Goal: Task Accomplishment & Management: Manage account settings

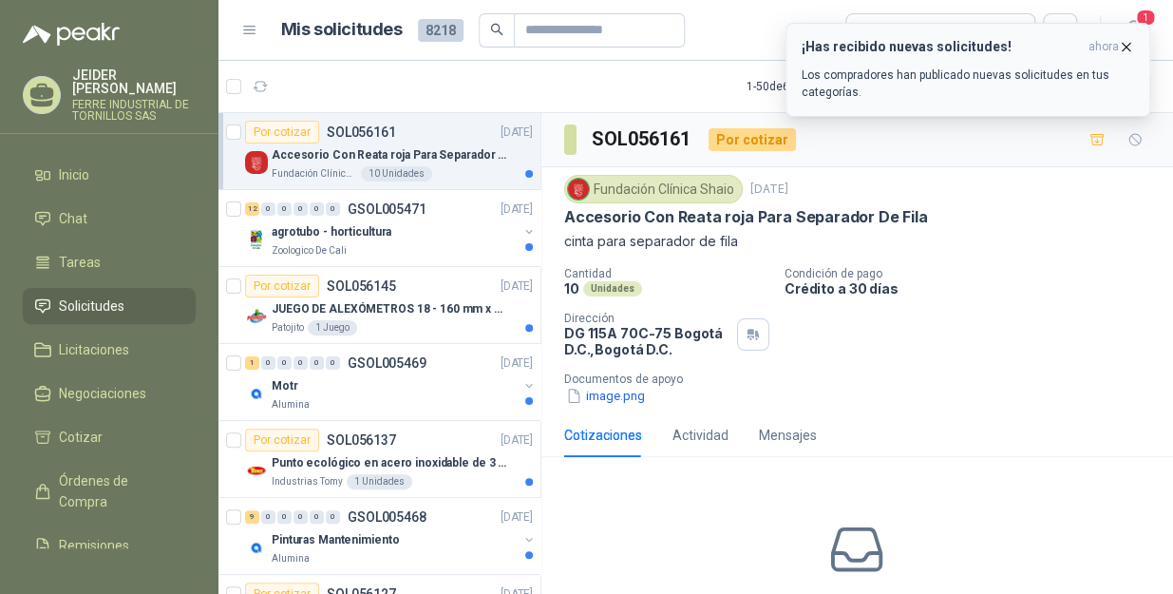
click at [1128, 51] on icon "button" at bounding box center [1126, 47] width 16 height 16
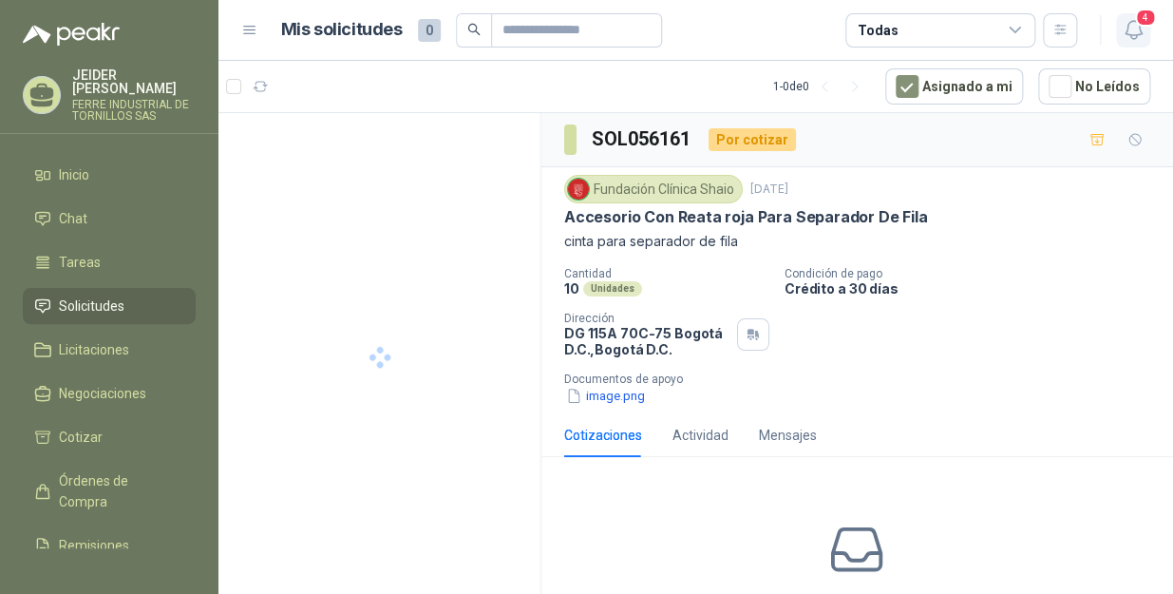
click at [1139, 20] on span "4" at bounding box center [1145, 18] width 21 height 18
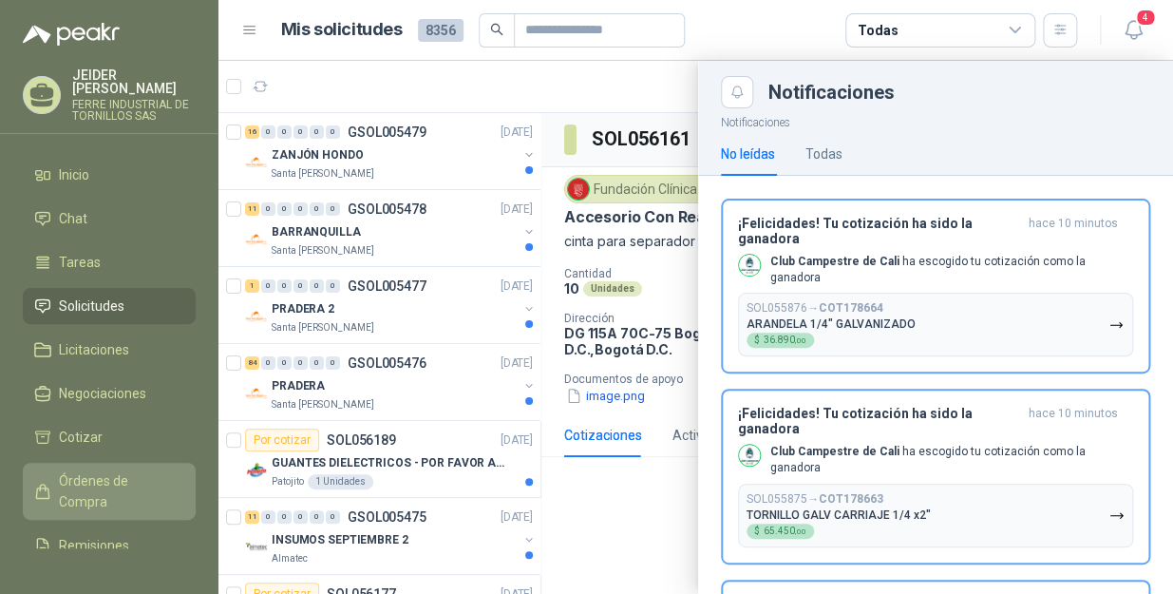
click at [84, 484] on span "Órdenes de Compra" at bounding box center [118, 491] width 119 height 42
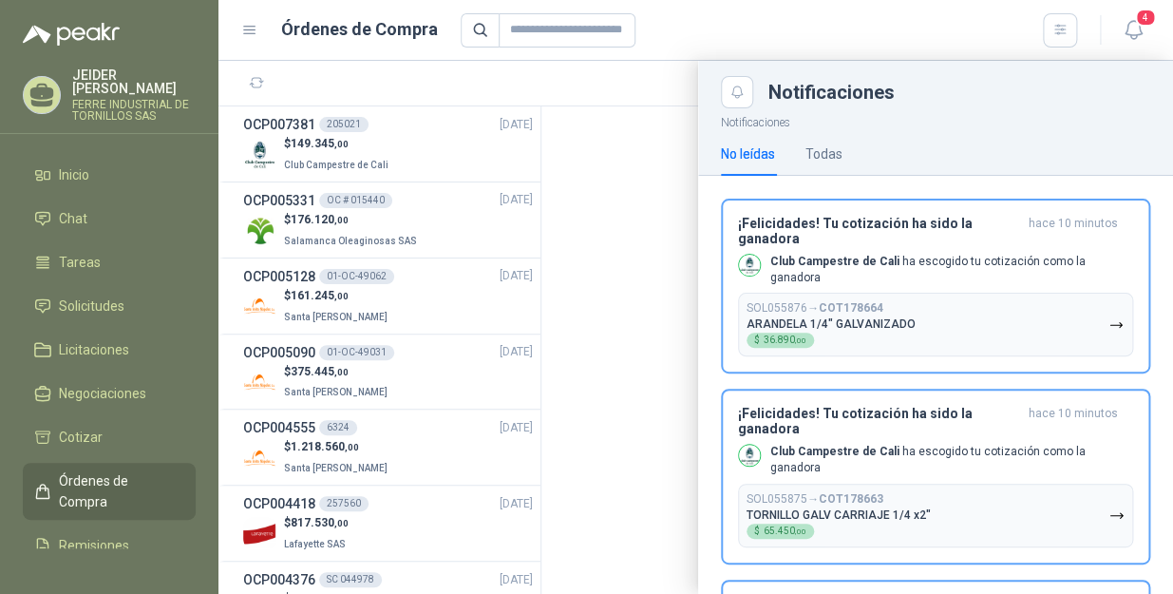
click at [419, 153] on div at bounding box center [696, 327] width 955 height 533
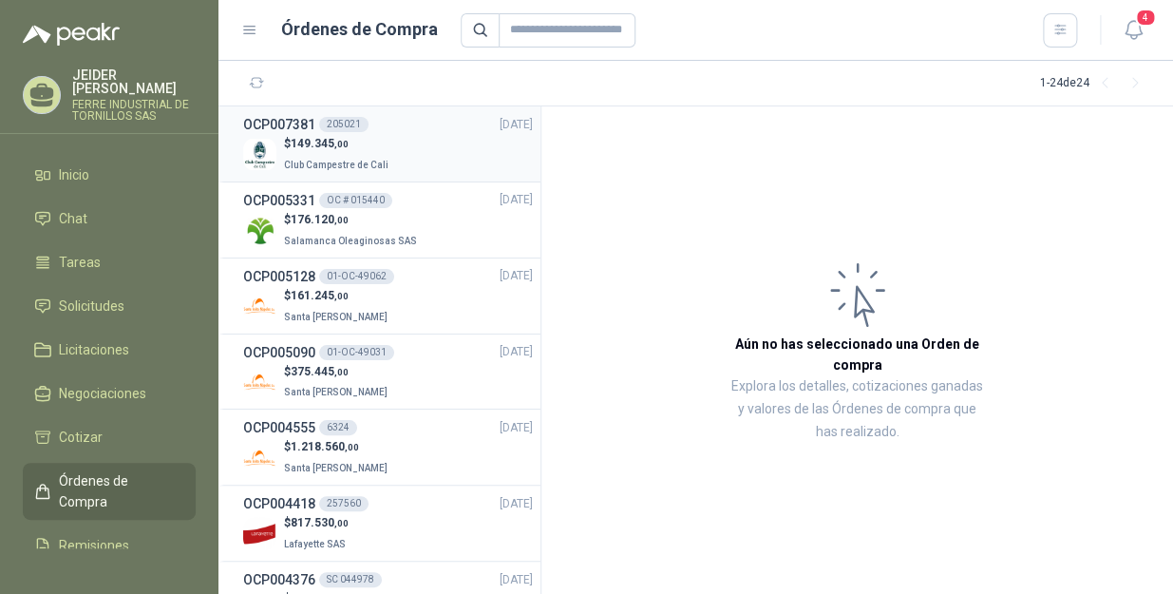
click at [419, 154] on div "$ 149.345 ,00 Club Campestre de [GEOGRAPHIC_DATA]" at bounding box center [388, 154] width 290 height 39
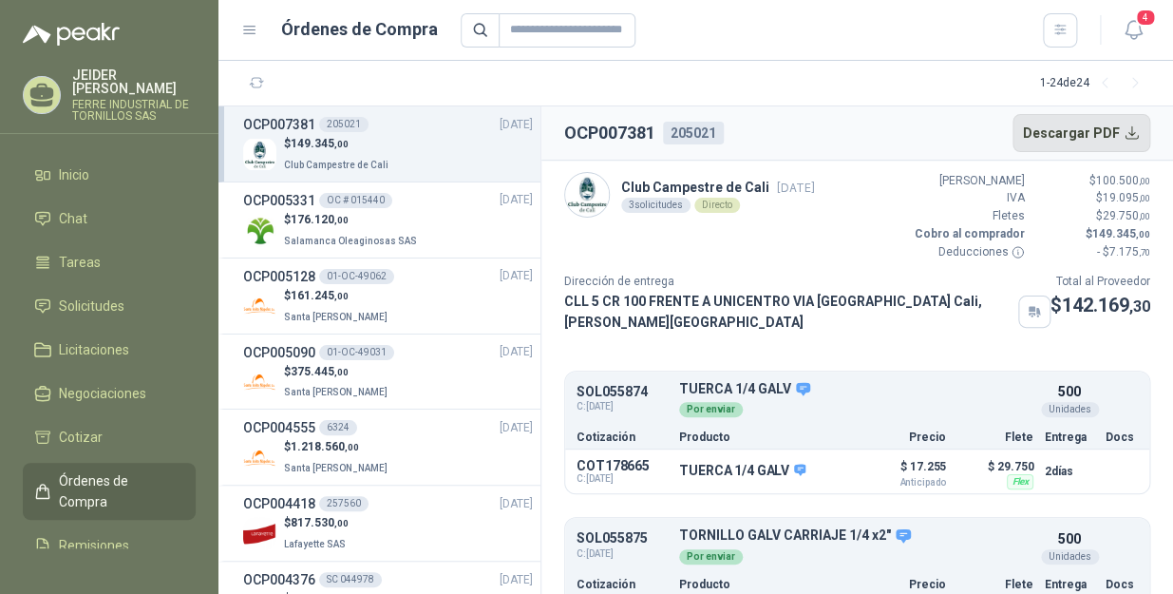
click at [1133, 126] on button "Descargar PDF" at bounding box center [1082, 133] width 139 height 38
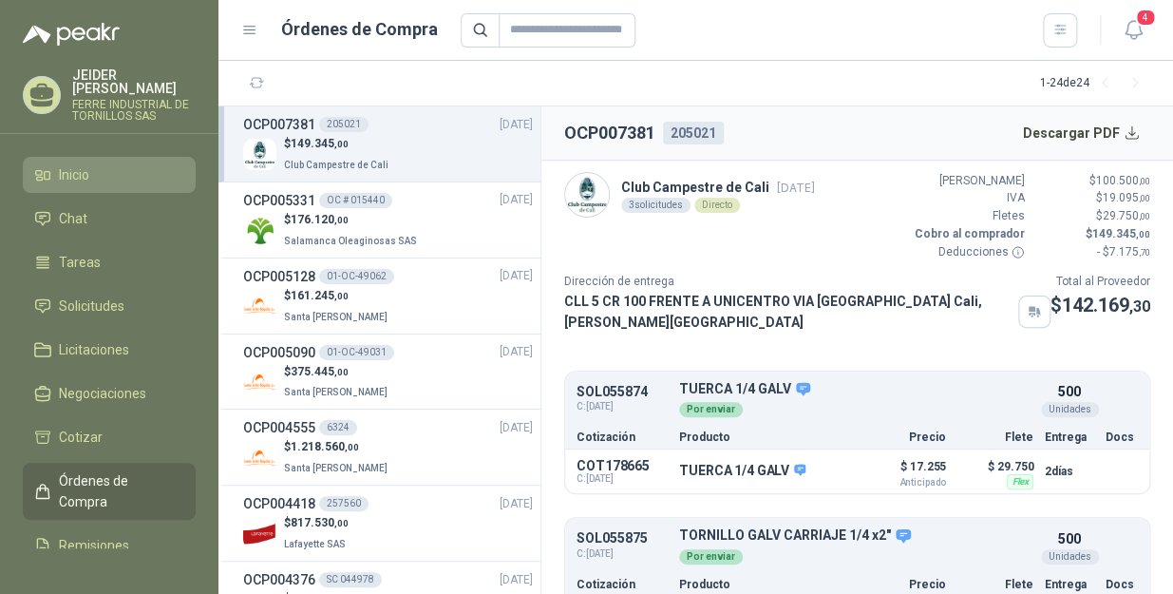
click at [93, 169] on li "Inicio" at bounding box center [109, 174] width 150 height 21
